Goal: Information Seeking & Learning: Find specific page/section

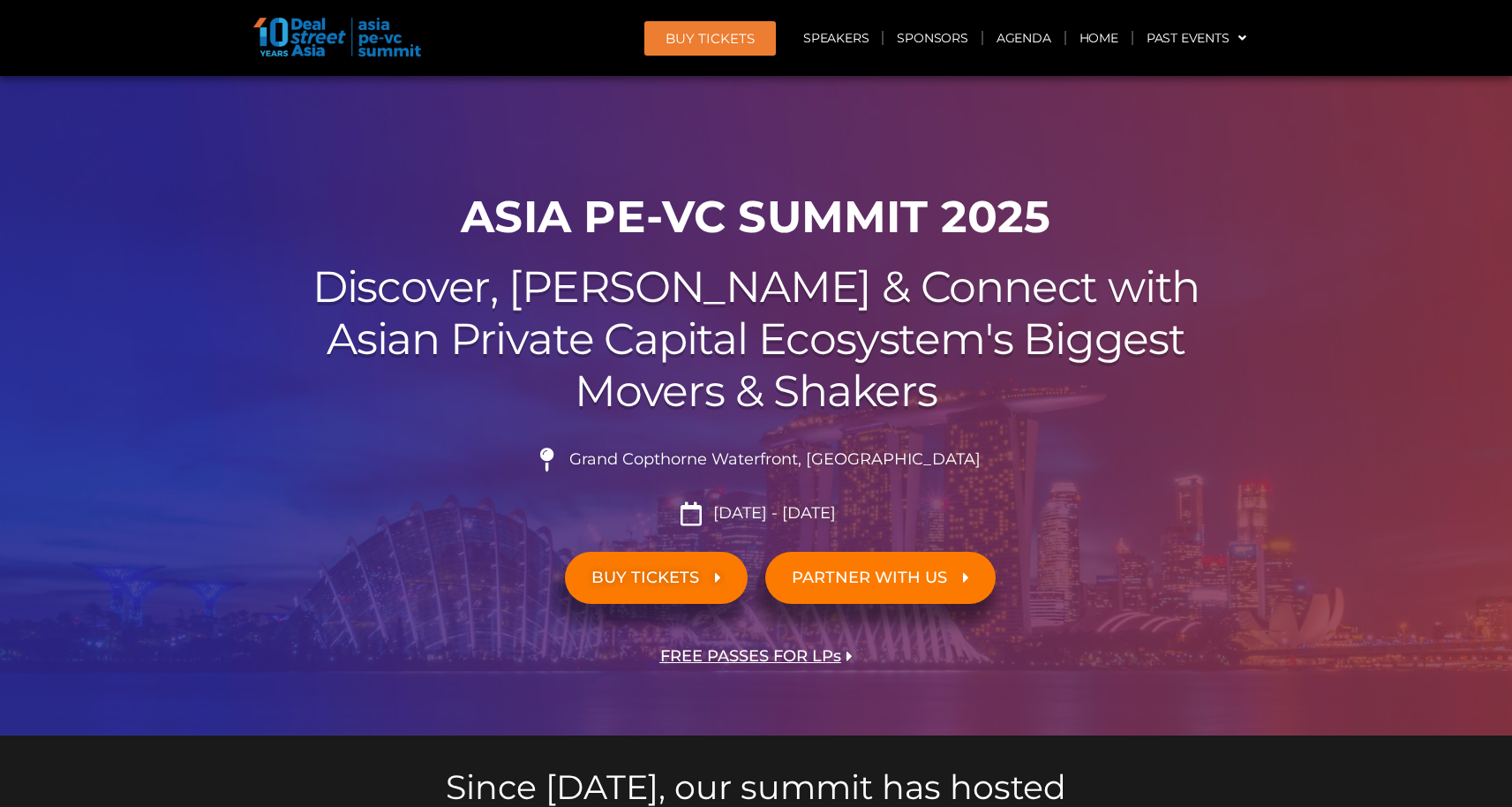
click at [636, 461] on span "Grand Copthorne Waterfront, [GEOGRAPHIC_DATA]​" at bounding box center [772, 460] width 416 height 19
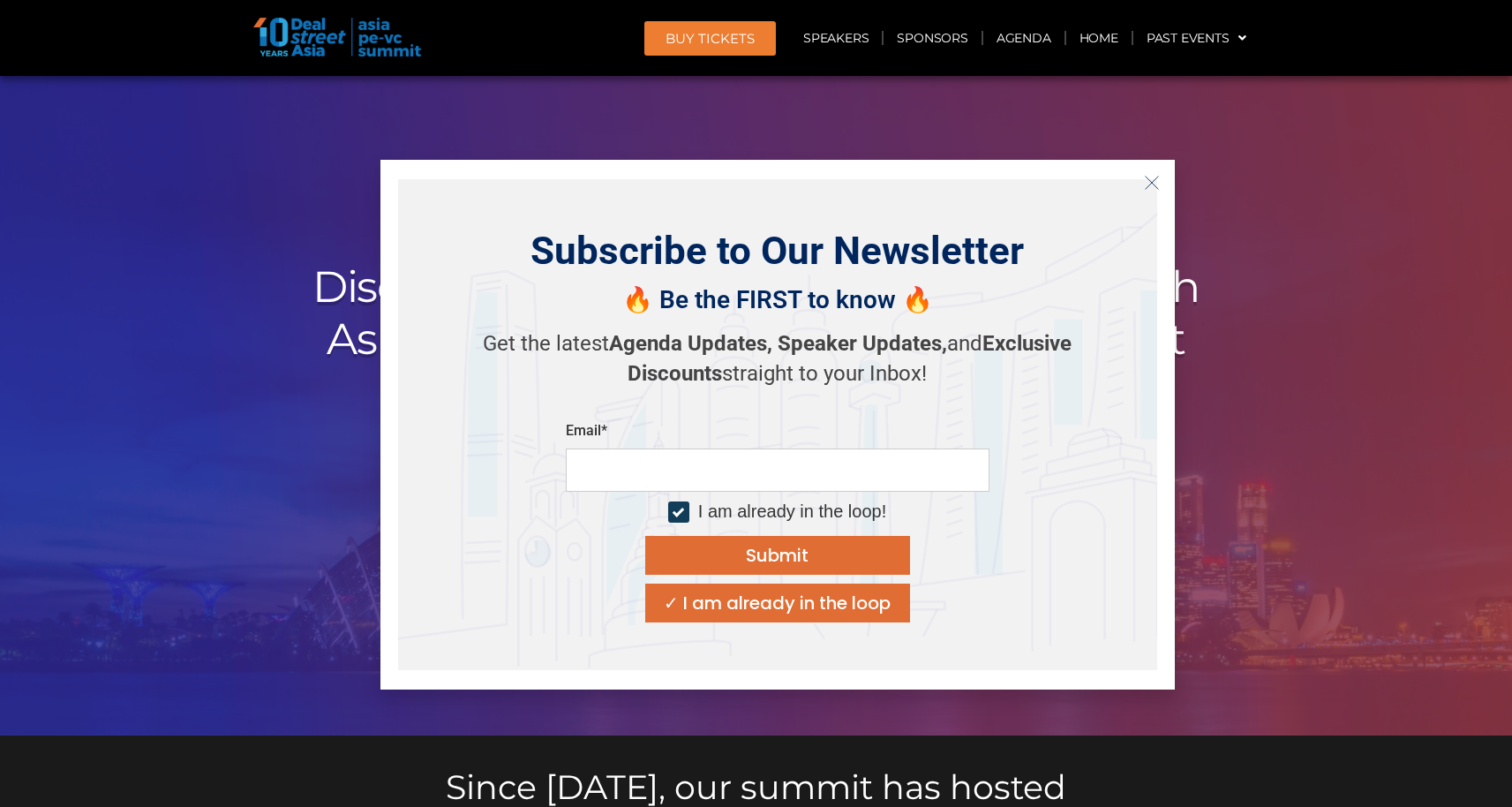
click at [636, 461] on div "Email* I am already in the loop! Submit ✓ I am already in the loop" at bounding box center [777, 521] width 423 height 200
click at [1144, 182] on icon "Close" at bounding box center [1152, 183] width 16 height 16
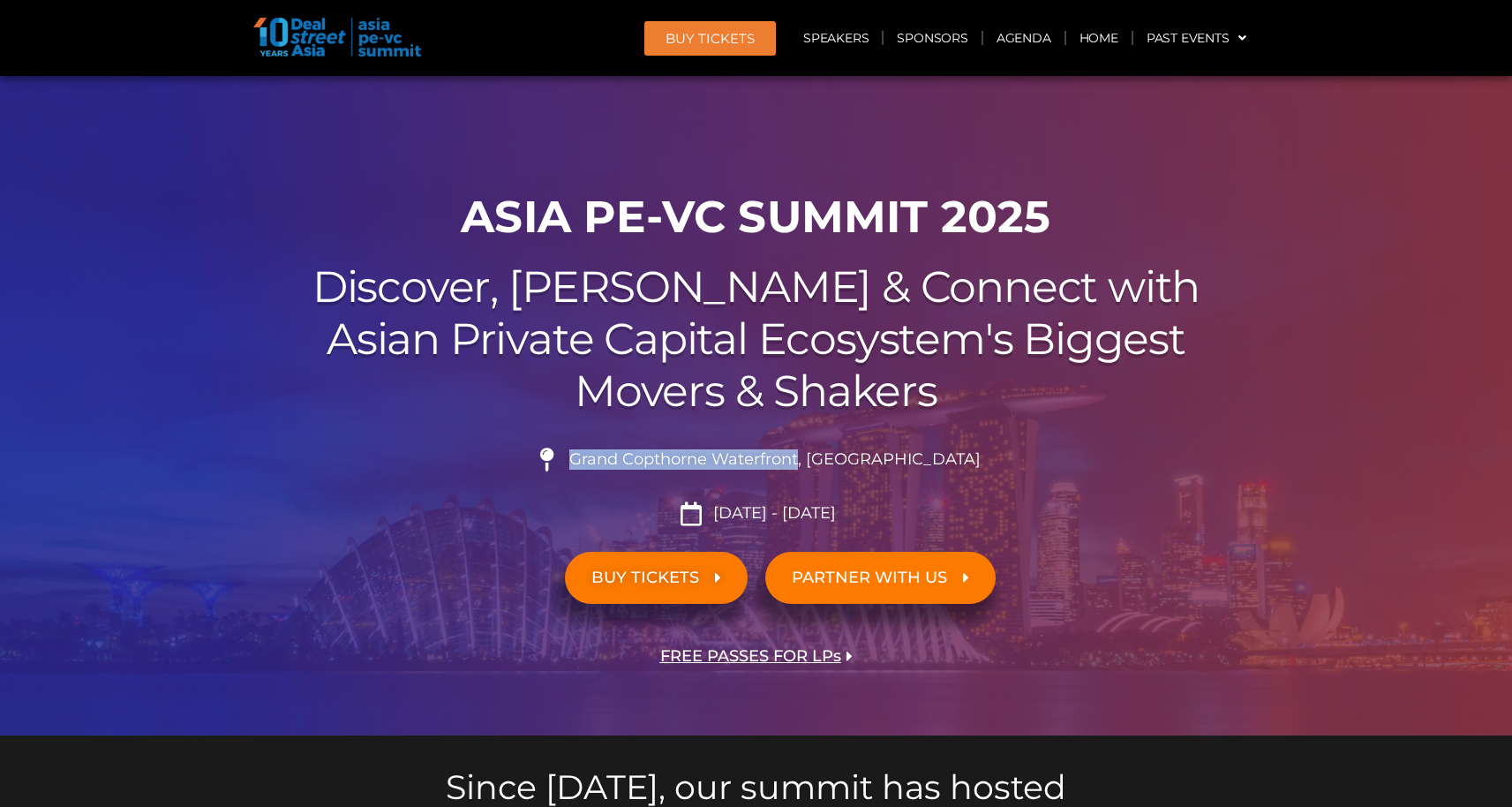
drag, startPoint x: 618, startPoint y: 460, endPoint x: 843, endPoint y: 456, distance: 225.0
click at [843, 456] on span "Grand Copthorne Waterfront, [GEOGRAPHIC_DATA]​" at bounding box center [772, 460] width 416 height 19
copy span "Grand Copthorne Waterfront"
click at [691, 460] on span "Grand Copthorne Waterfront, [GEOGRAPHIC_DATA]​" at bounding box center [772, 460] width 416 height 19
drag, startPoint x: 671, startPoint y: 461, endPoint x: 843, endPoint y: 462, distance: 172.0
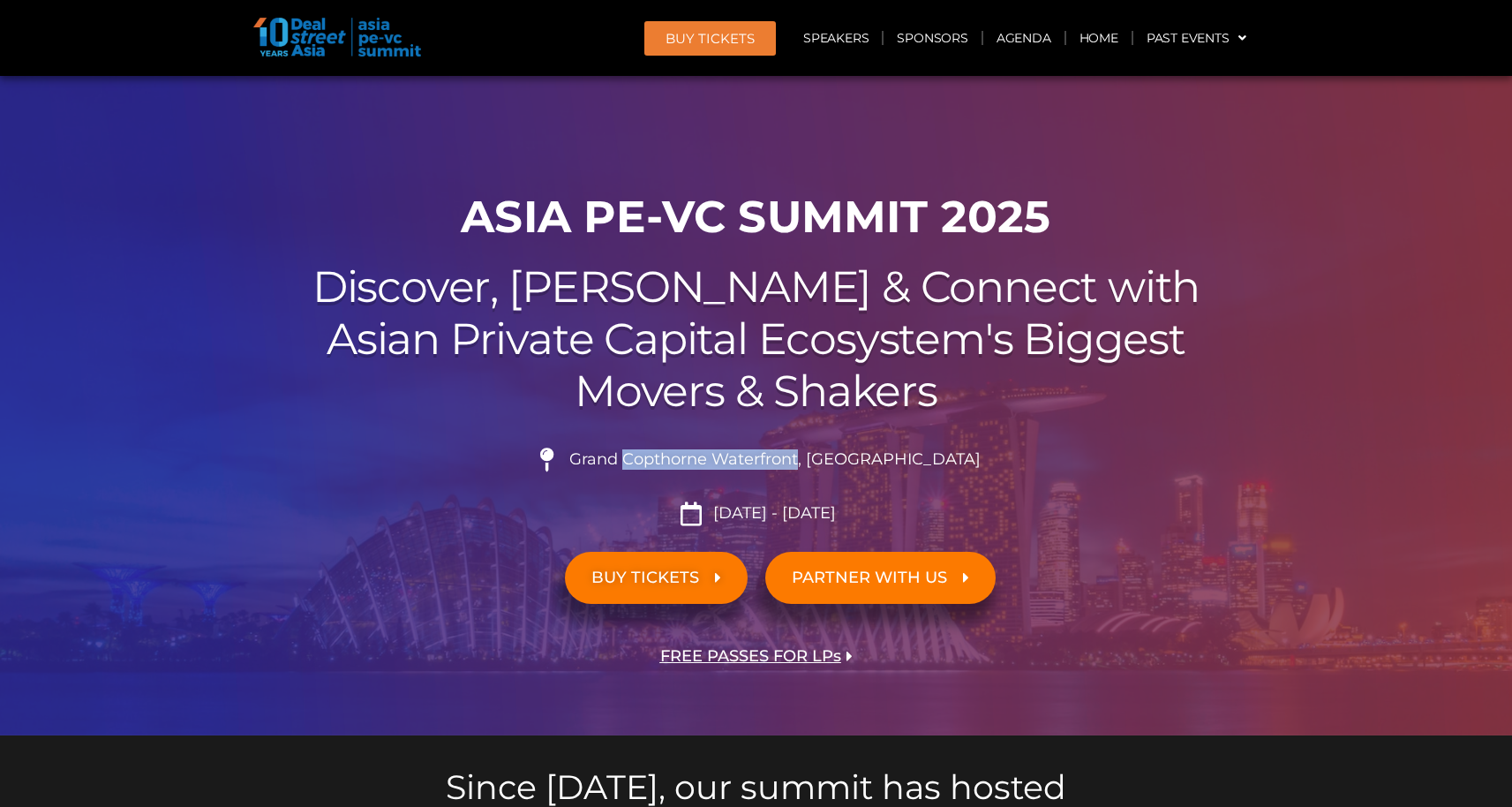
click at [843, 462] on span "Grand Copthorne Waterfront, [GEOGRAPHIC_DATA]​" at bounding box center [772, 460] width 416 height 19
copy span "Copthorne Waterfront"
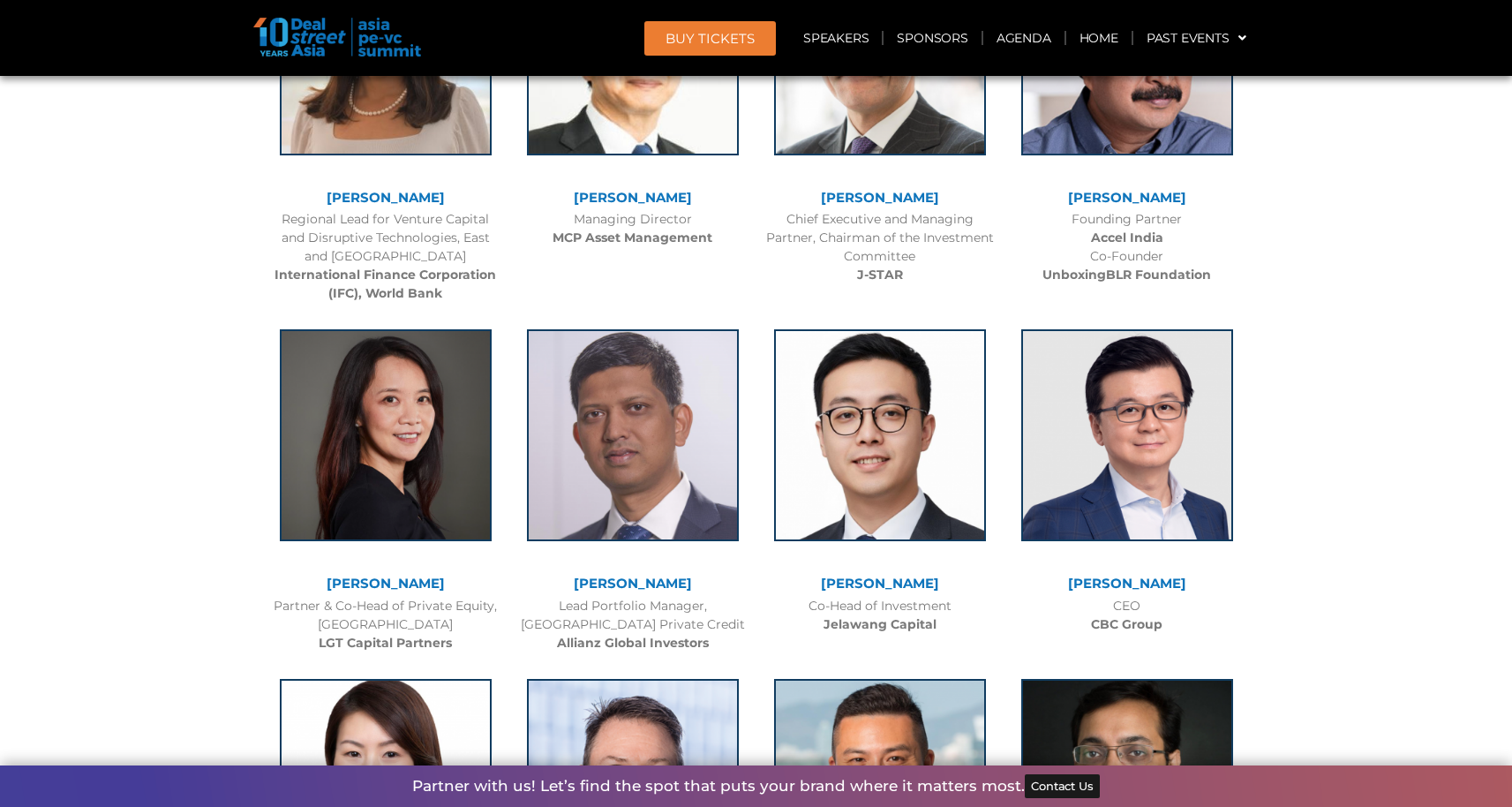
scroll to position [3058, 0]
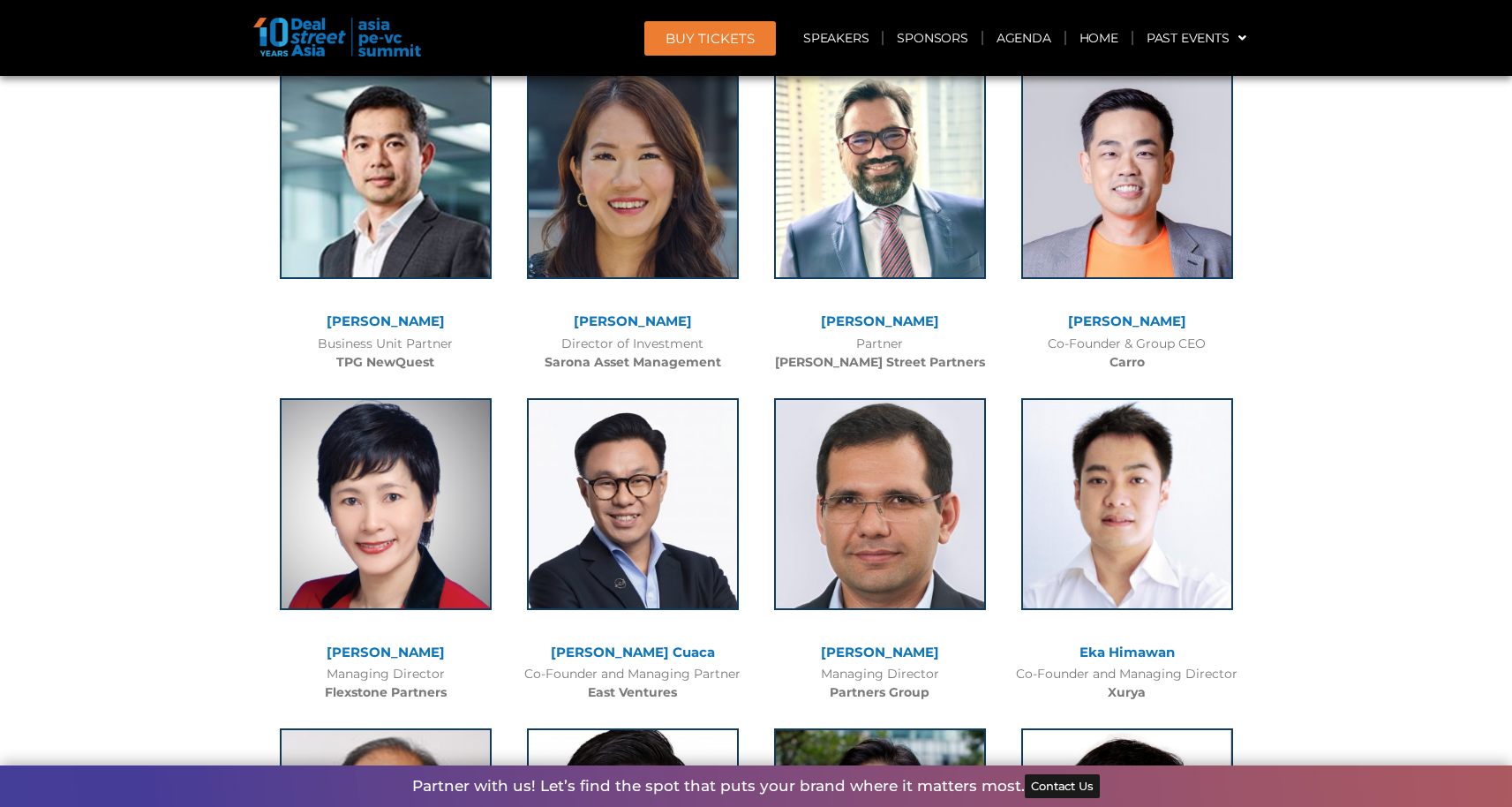
scroll to position [3058, 0]
